Goal: Transaction & Acquisition: Purchase product/service

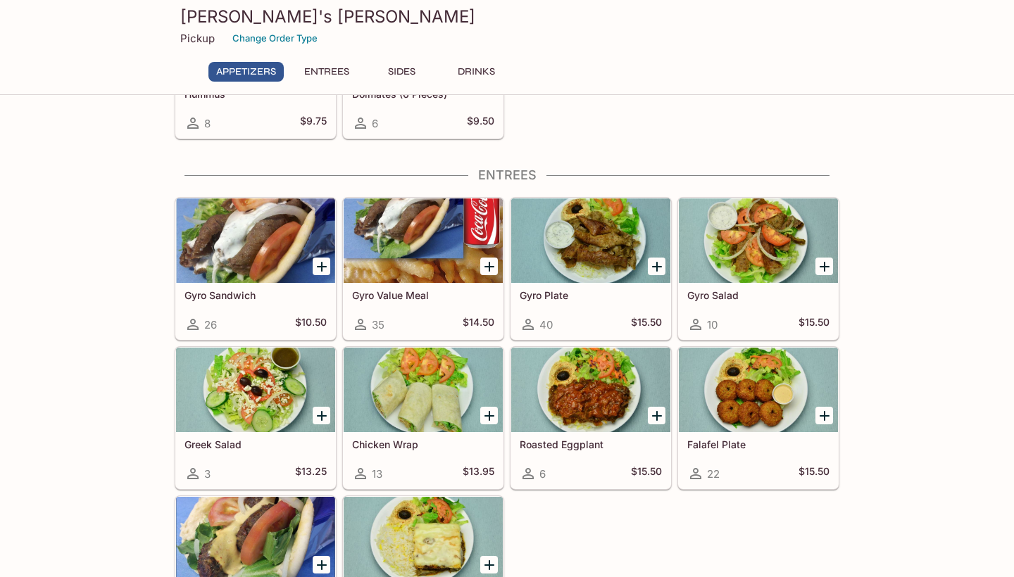
scroll to position [219, 0]
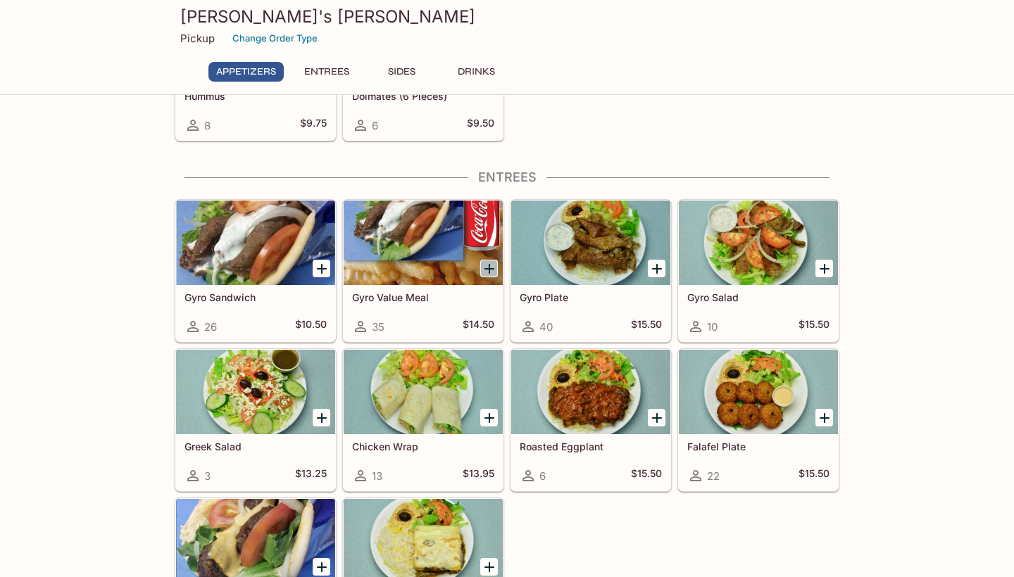
click at [488, 268] on icon "Add Gyro Value Meal" at bounding box center [489, 269] width 10 height 10
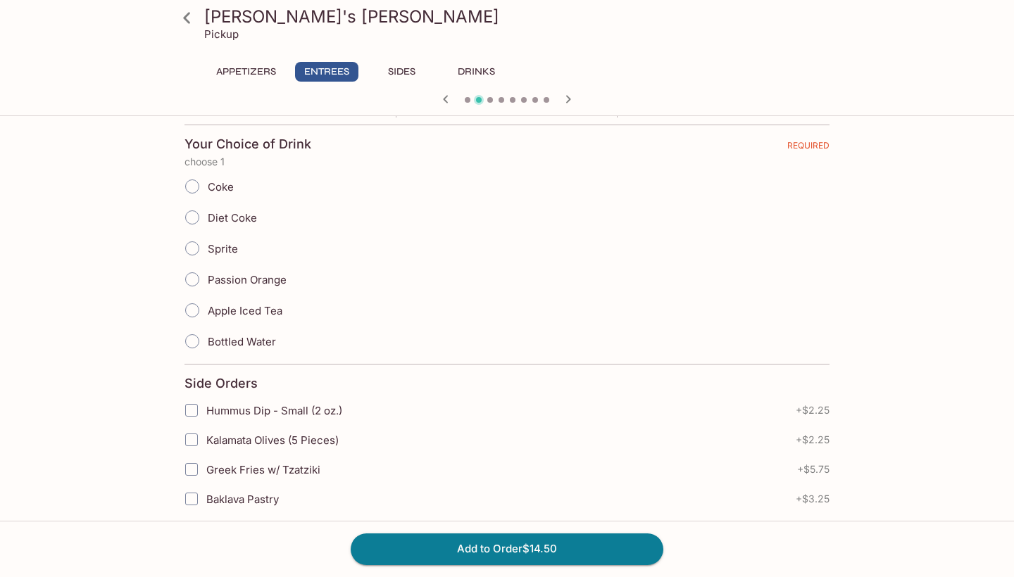
scroll to position [296, 0]
click at [188, 187] on input "Coke" at bounding box center [192, 189] width 30 height 30
radio input "true"
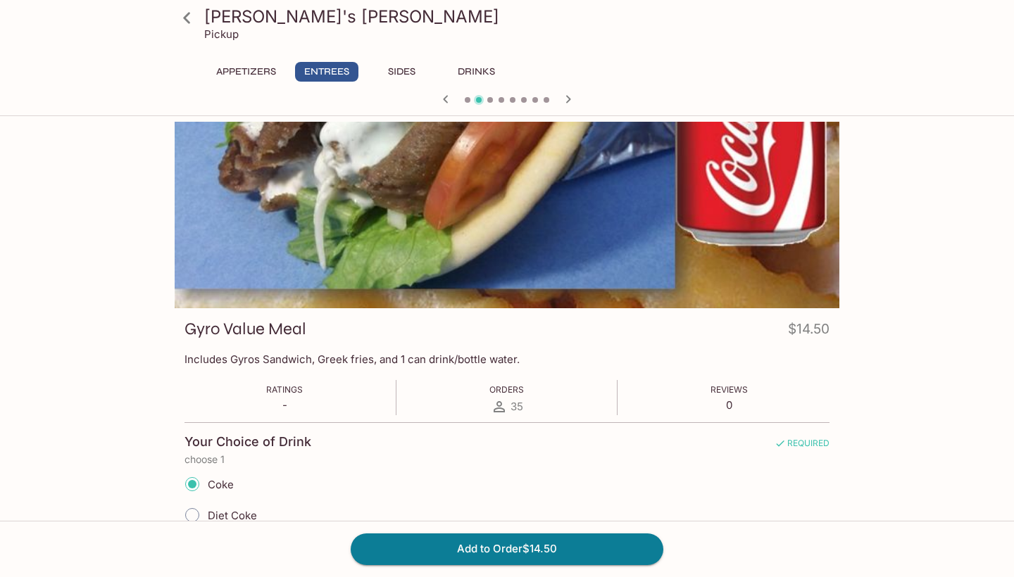
scroll to position [0, 0]
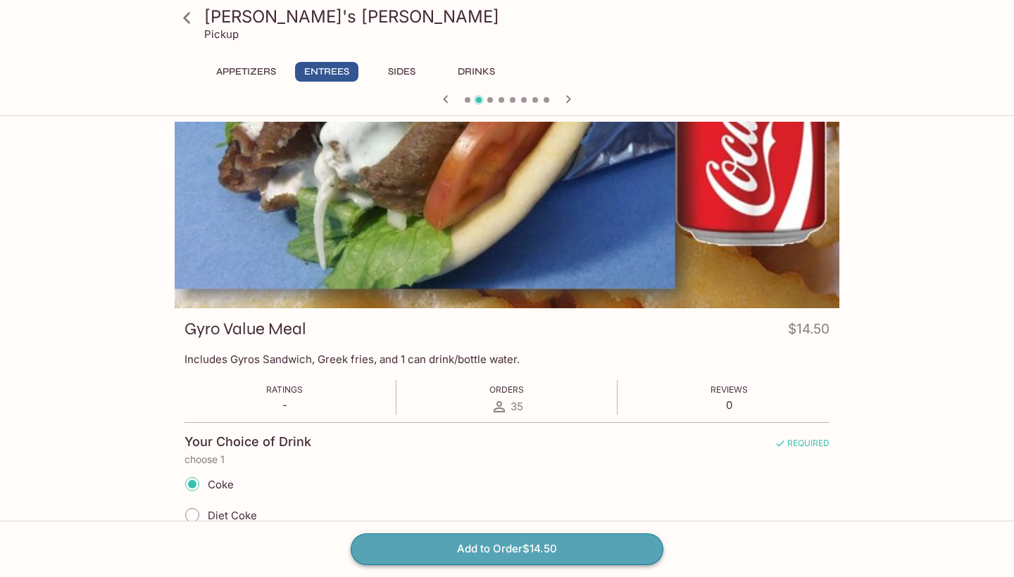
click at [501, 545] on button "Add to Order $14.50" at bounding box center [507, 549] width 313 height 31
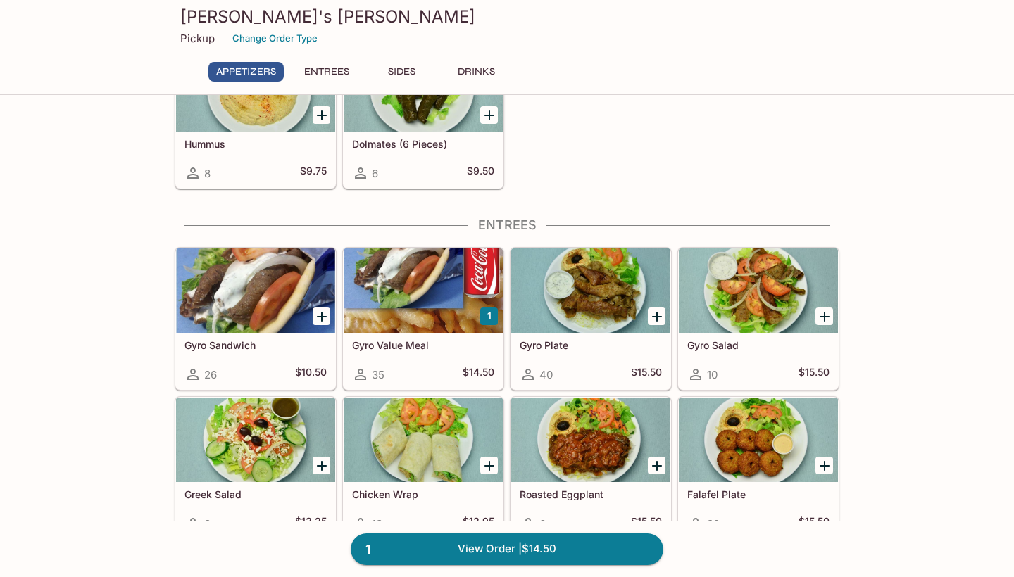
scroll to position [168, 0]
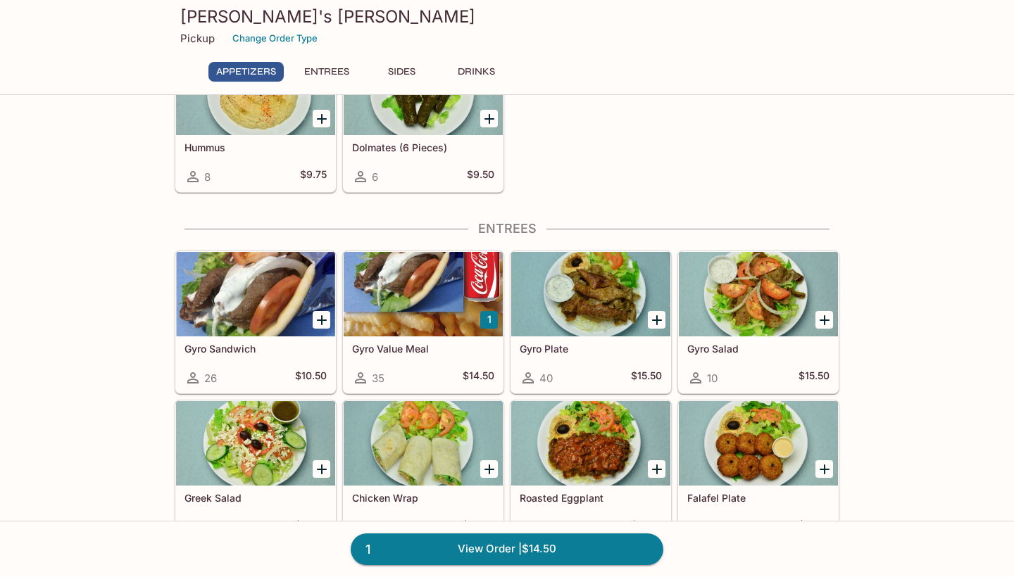
click at [488, 320] on button "1" at bounding box center [489, 320] width 18 height 18
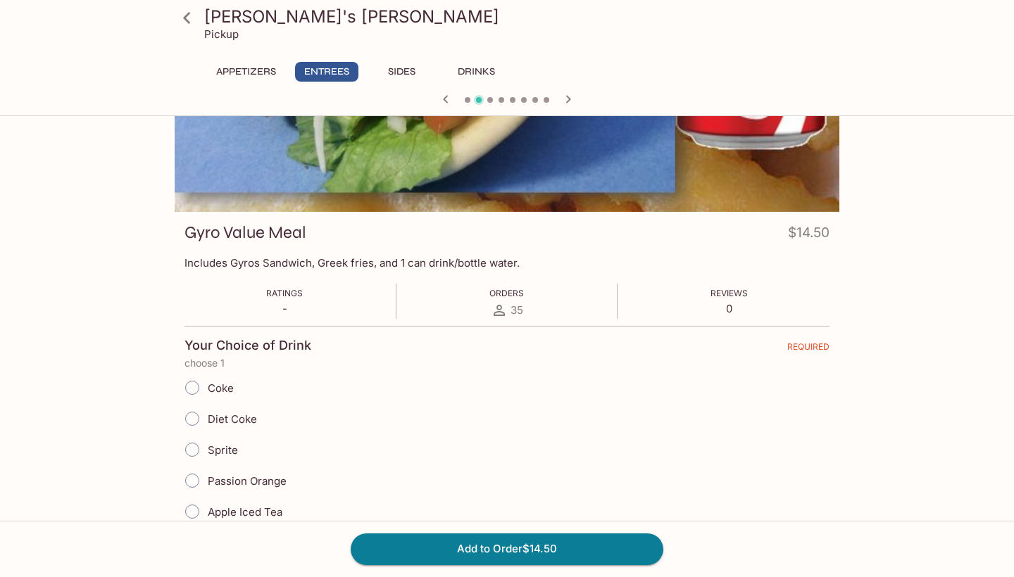
scroll to position [95, 0]
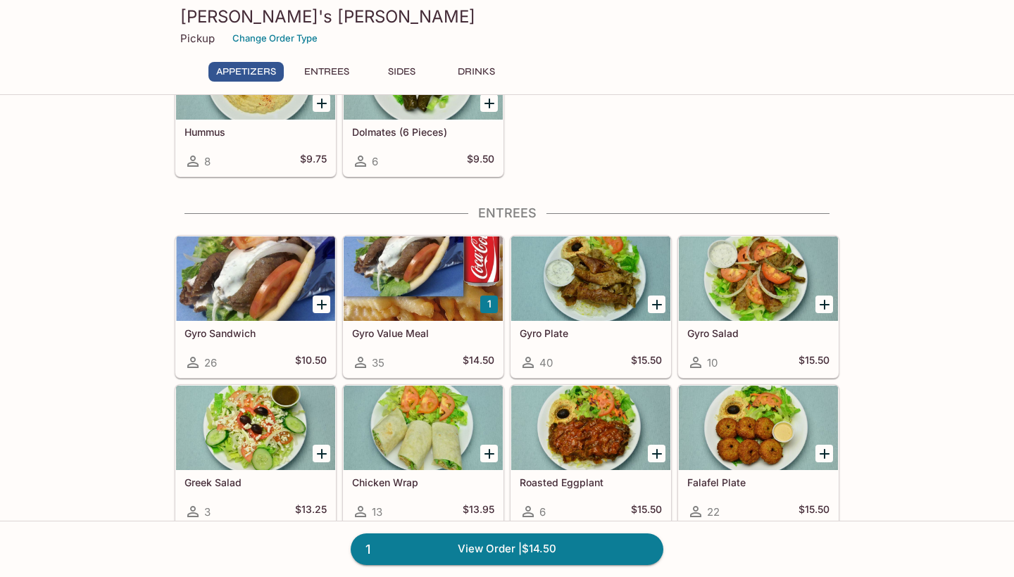
scroll to position [178, 0]
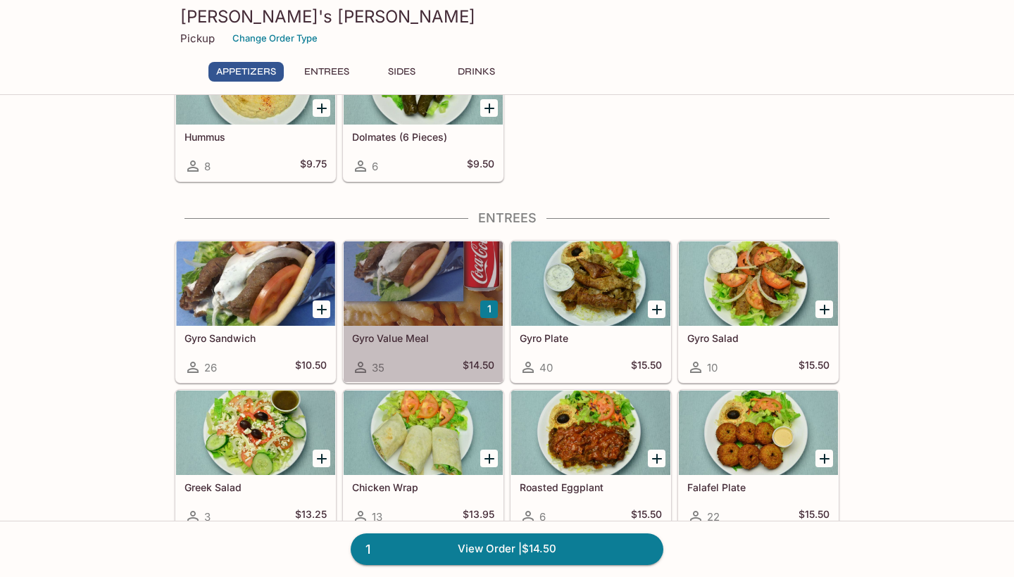
click at [406, 334] on h5 "Gyro Value Meal" at bounding box center [423, 338] width 142 height 12
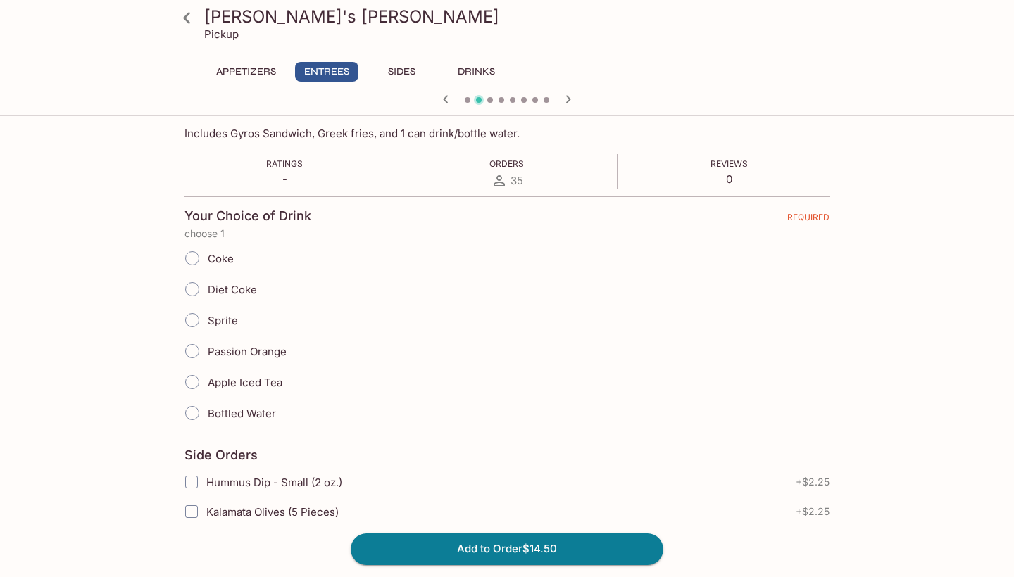
scroll to position [225, 0]
click at [194, 290] on input "Diet Coke" at bounding box center [192, 290] width 30 height 30
radio input "true"
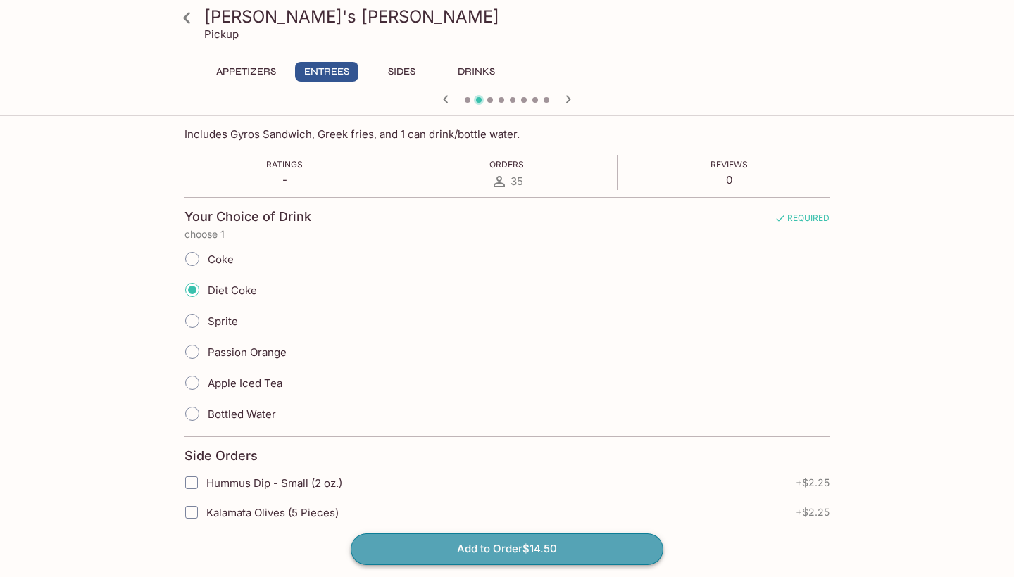
click at [484, 547] on button "Add to Order $14.50" at bounding box center [507, 549] width 313 height 31
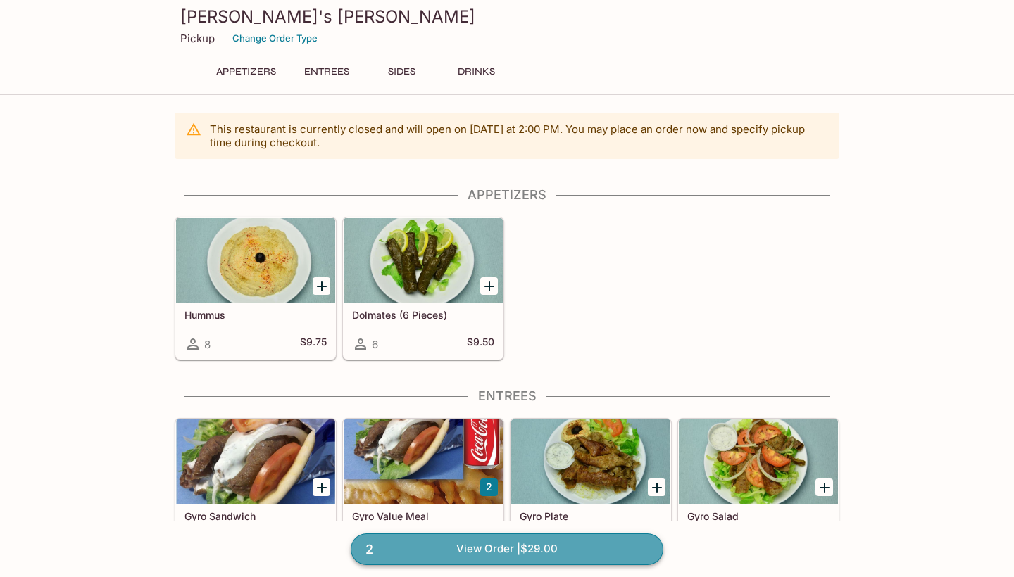
click at [484, 546] on link "2 View Order | $29.00" at bounding box center [507, 549] width 313 height 31
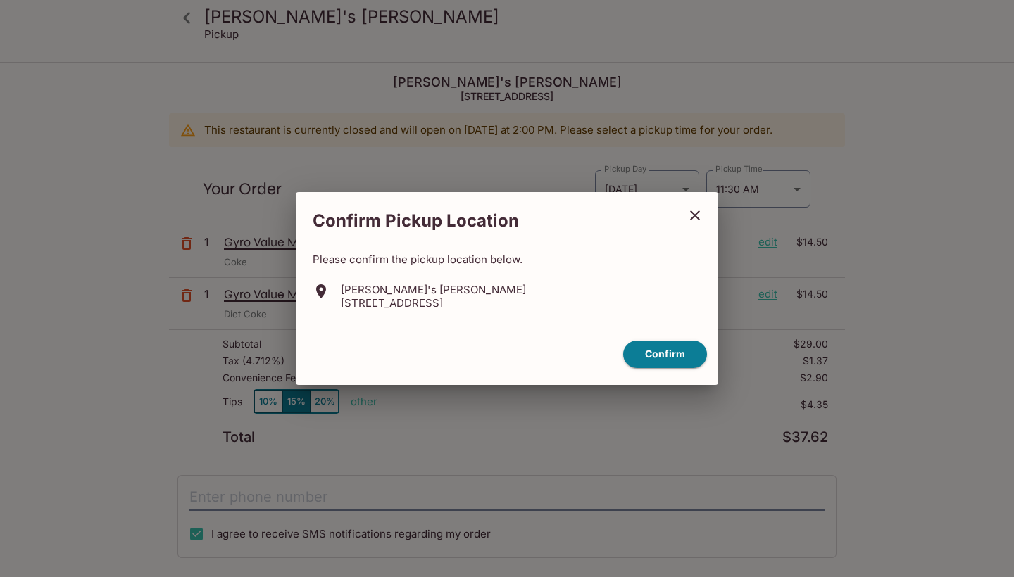
click at [697, 217] on icon "close" at bounding box center [695, 215] width 17 height 17
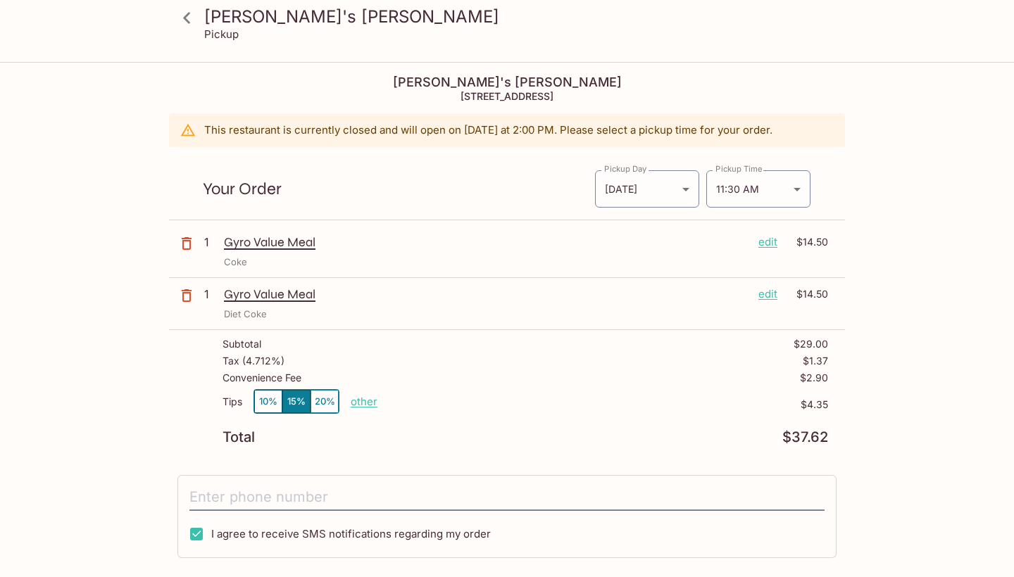
click at [185, 19] on icon at bounding box center [186, 17] width 7 height 11
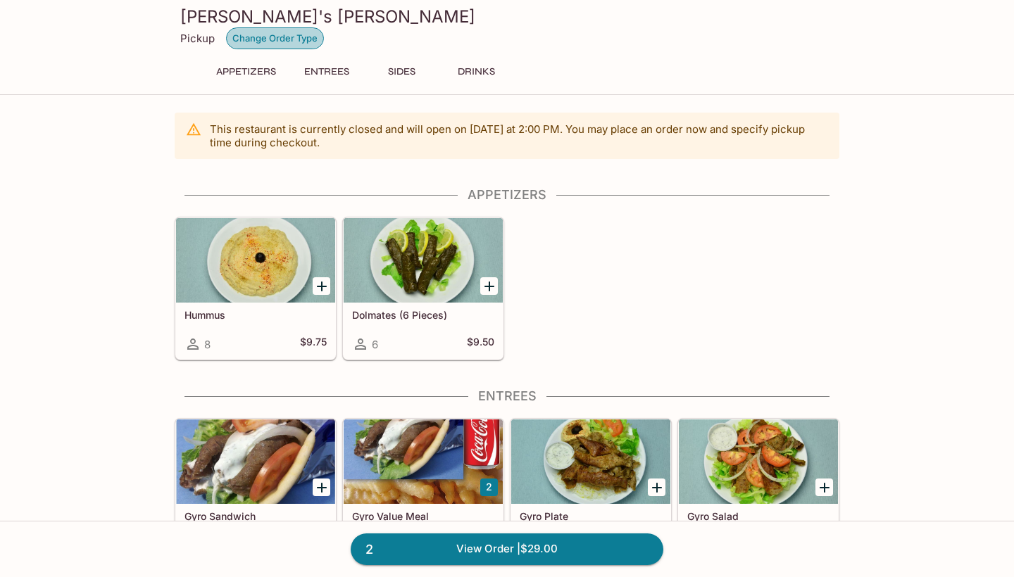
click at [268, 39] on button "Change Order Type" at bounding box center [275, 38] width 98 height 22
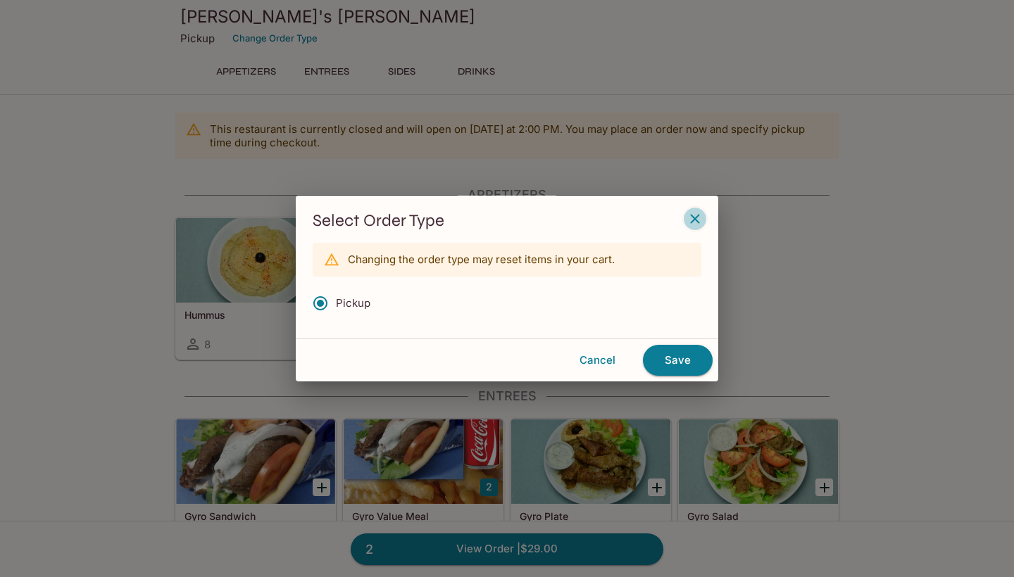
click at [694, 215] on icon "button" at bounding box center [695, 219] width 17 height 17
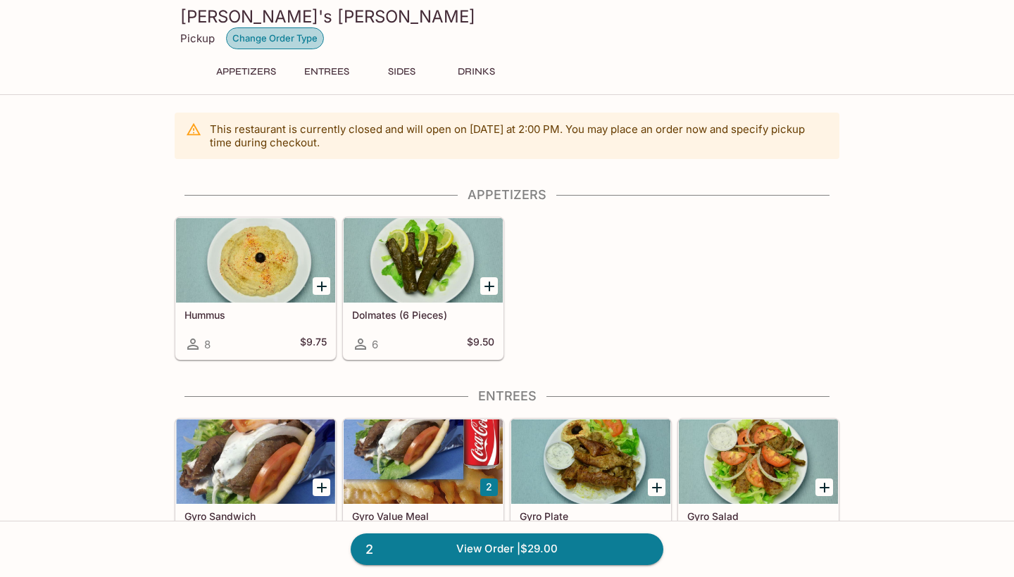
click at [297, 37] on button "Change Order Type" at bounding box center [275, 38] width 98 height 22
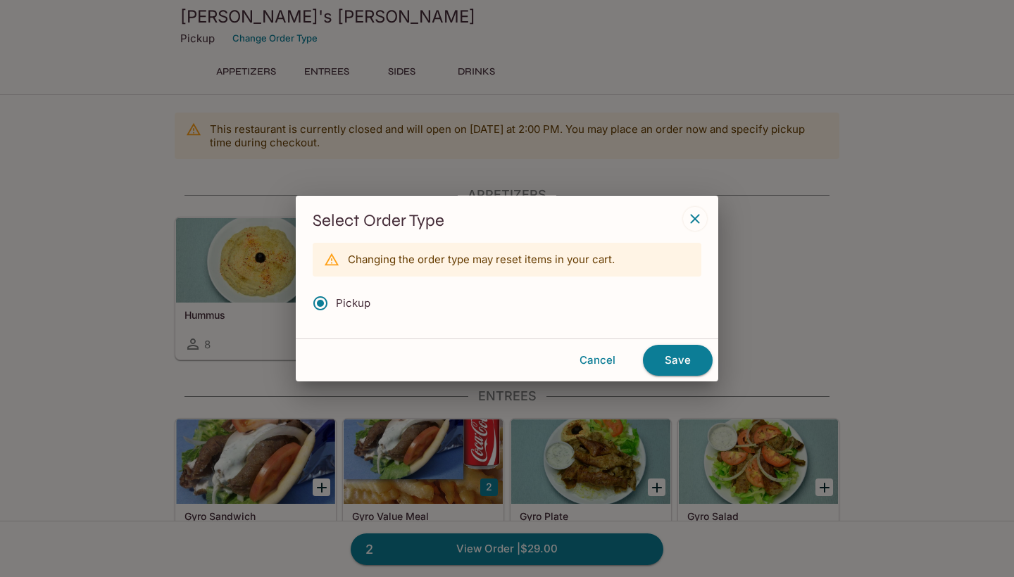
click at [789, 62] on div "Select Order Type Changing the order type may reset items in your cart. Pickup …" at bounding box center [507, 288] width 1014 height 577
